Goal: Task Accomplishment & Management: Use online tool/utility

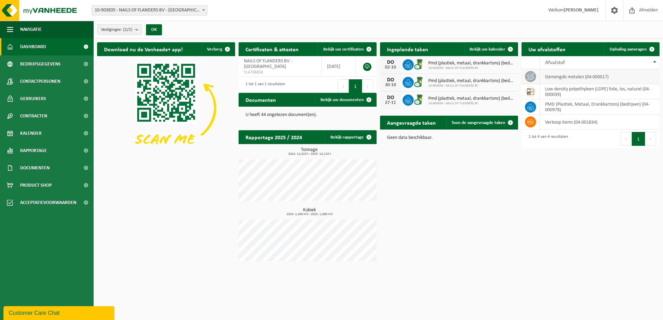
click at [558, 77] on td "gemengde metalen (04-000017)" at bounding box center [600, 76] width 120 height 15
click at [631, 48] on span "Ophaling aanvragen" at bounding box center [627, 49] width 37 height 5
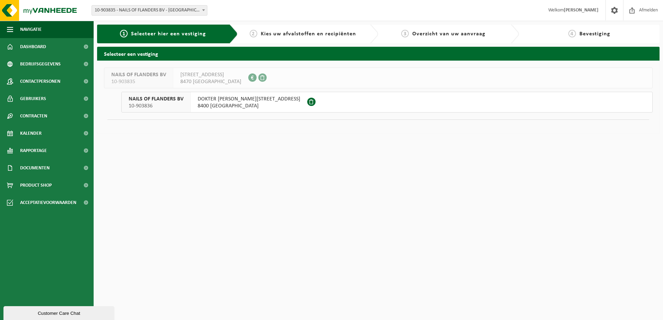
click at [243, 99] on span "DOKTER PAUL JANSSENLAAN 3" at bounding box center [249, 99] width 103 height 7
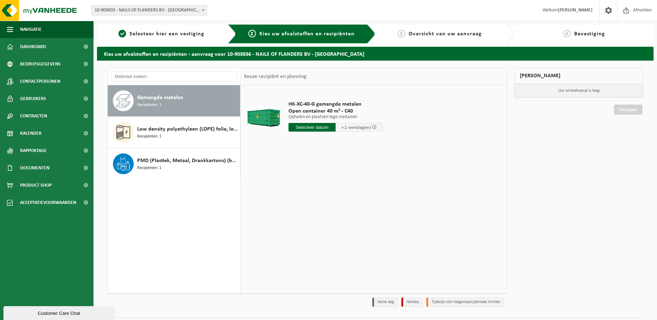
click at [166, 98] on span "Gemengde metalen" at bounding box center [160, 98] width 46 height 8
click at [309, 127] on input "text" at bounding box center [312, 127] width 47 height 9
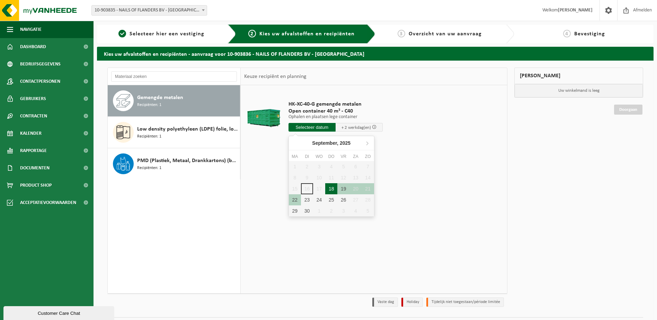
click at [335, 189] on div "18" at bounding box center [331, 188] width 12 height 11
type input "Van [DATE]"
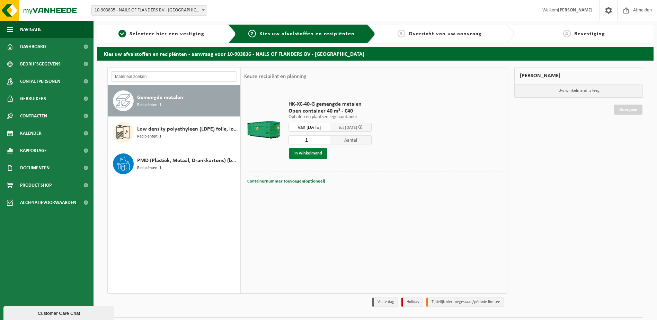
click at [311, 154] on button "In winkelmand" at bounding box center [308, 153] width 38 height 11
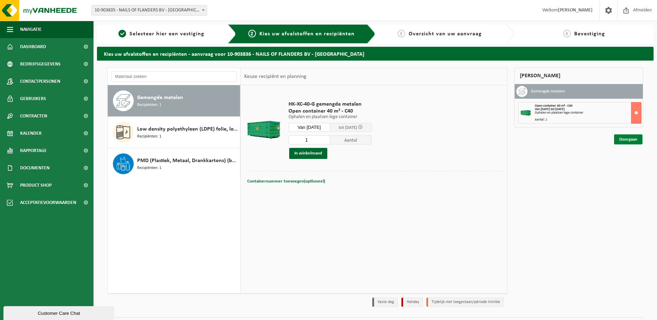
click at [627, 140] on link "Doorgaan" at bounding box center [628, 139] width 28 height 10
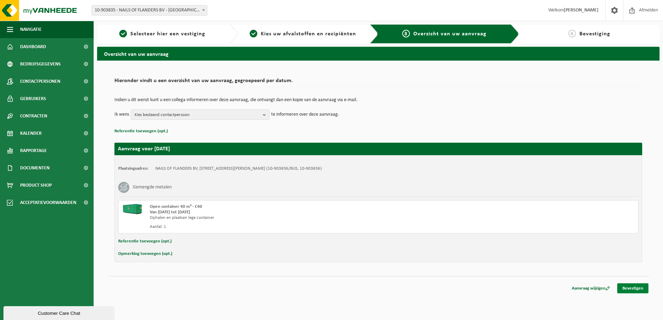
click at [634, 287] on link "Bevestigen" at bounding box center [632, 288] width 31 height 10
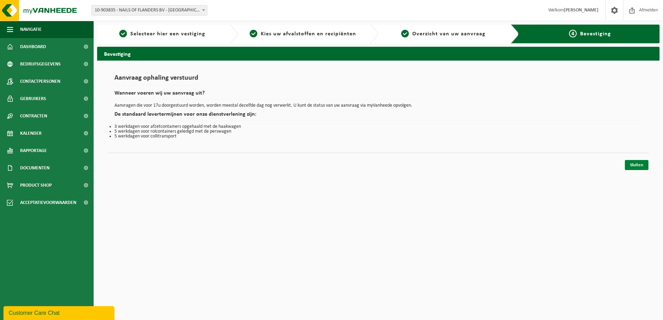
click at [637, 163] on link "Sluiten" at bounding box center [637, 165] width 24 height 10
